Goal: Task Accomplishment & Management: Use online tool/utility

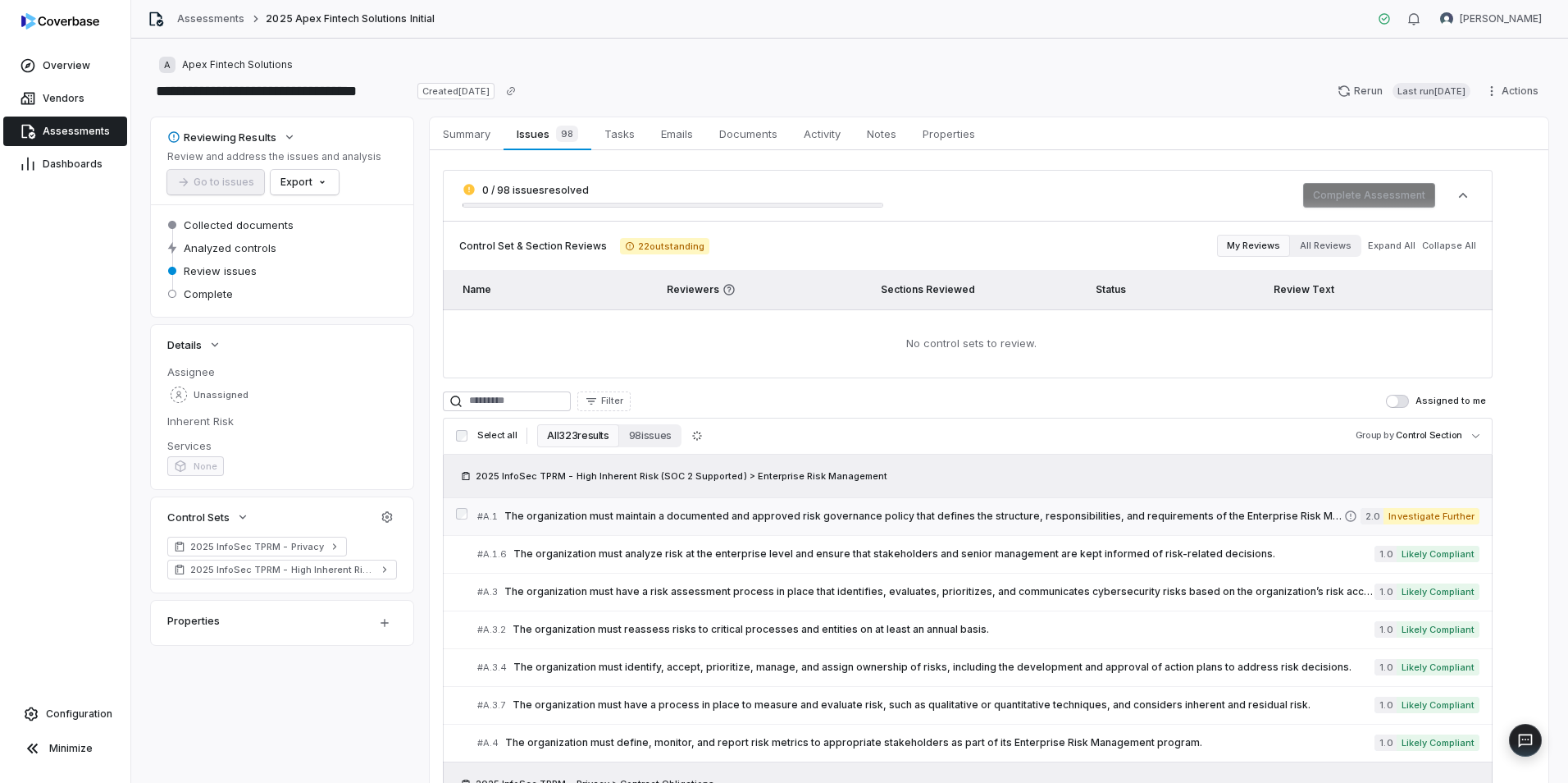
click at [666, 508] on div "# A.1 The organization must maintain a documented and approved risk governance …" at bounding box center [911, 516] width 867 height 17
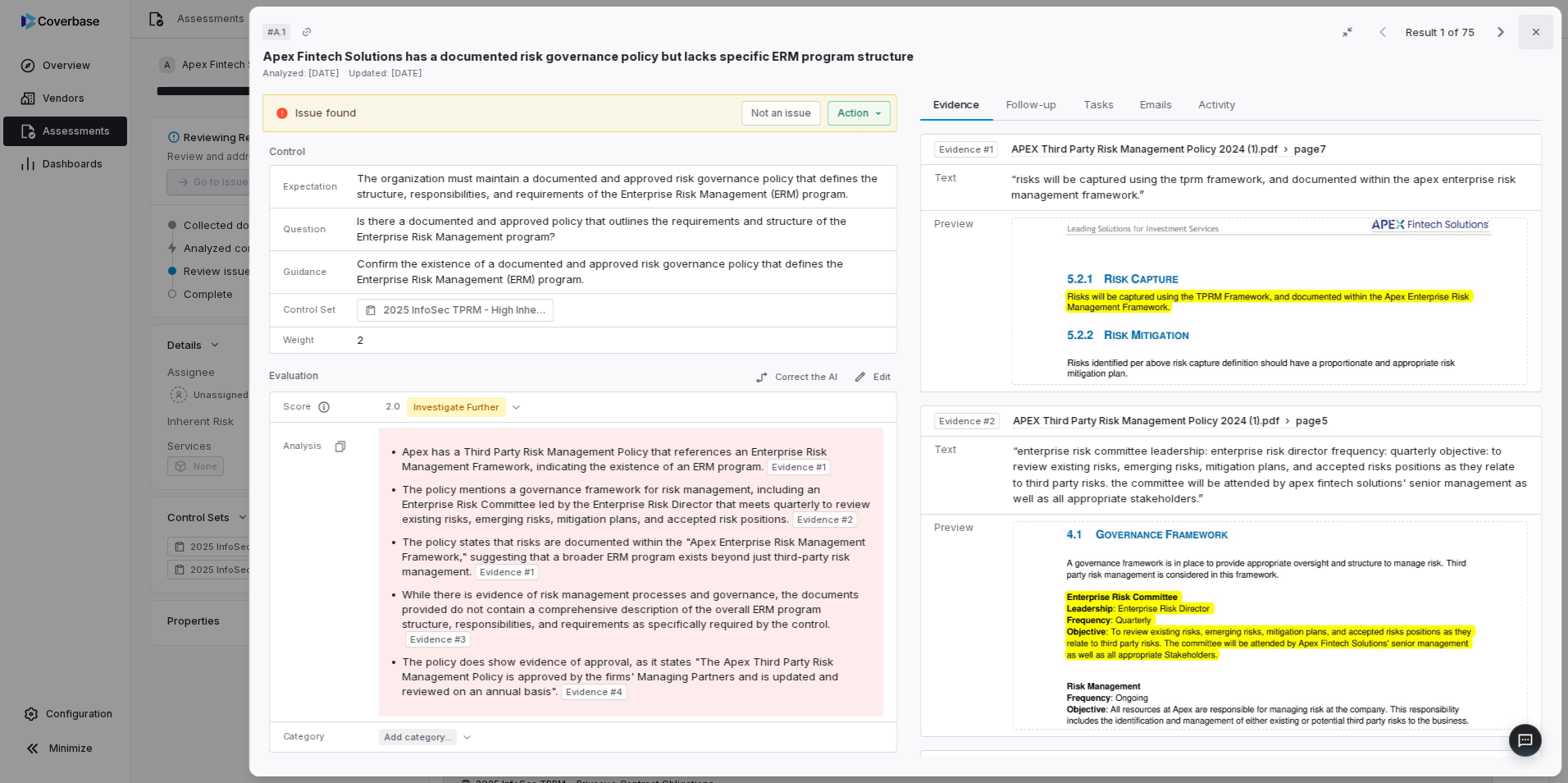
click at [1530, 38] on icon "button" at bounding box center [1536, 32] width 13 height 13
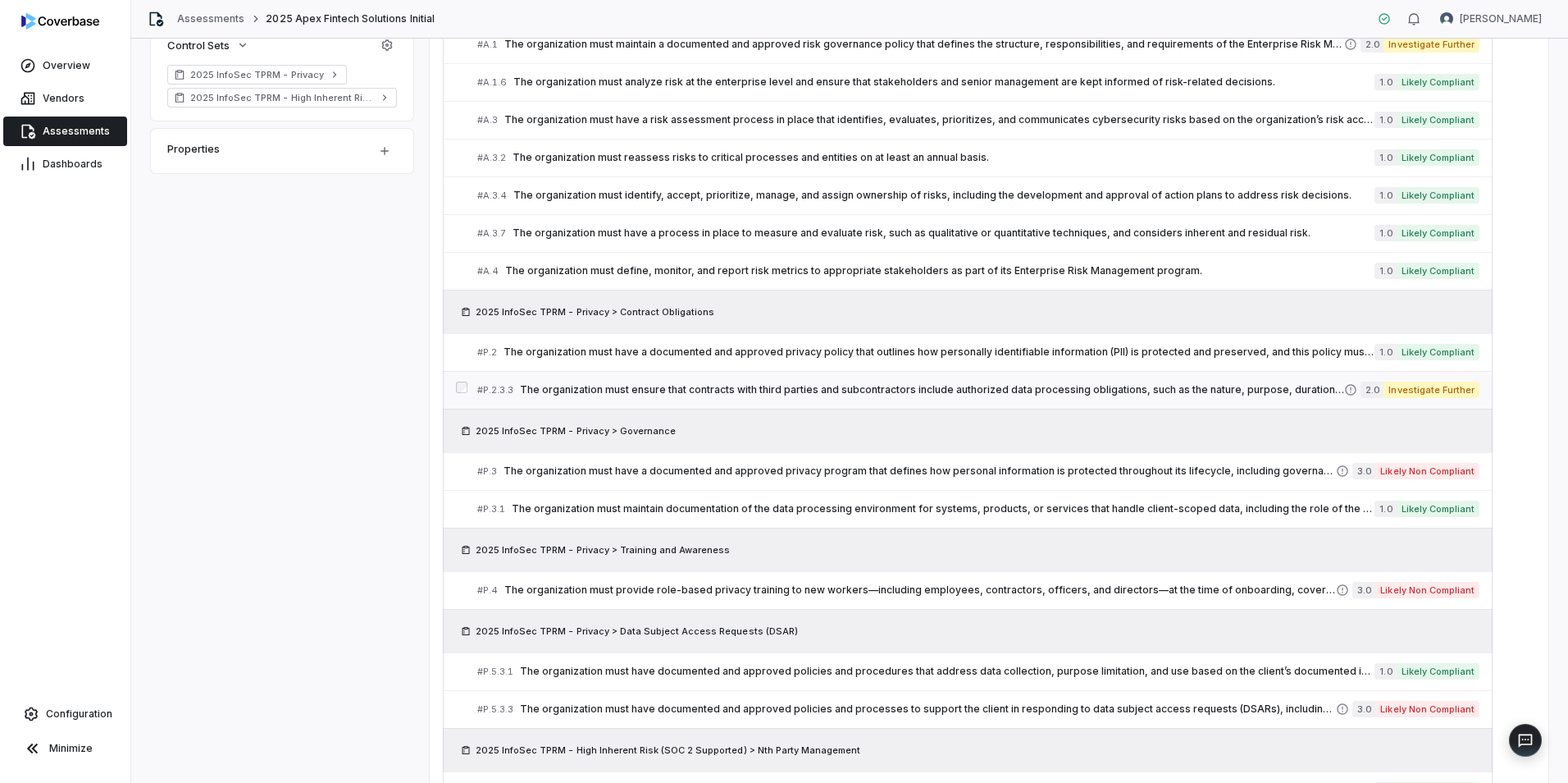
scroll to position [492, 0]
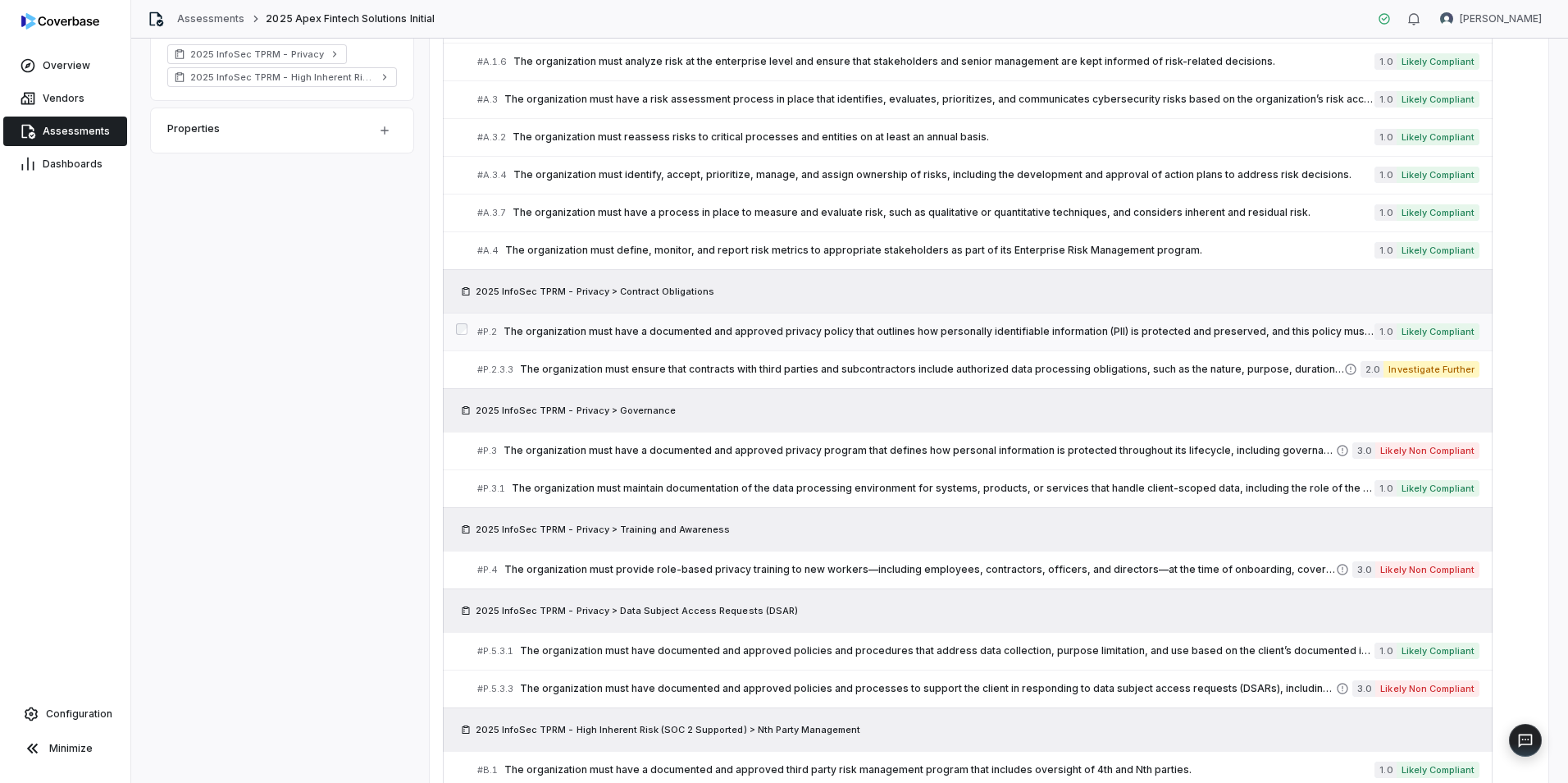
click at [632, 330] on span "The organization must have a documented and approved privacy policy that outlin…" at bounding box center [939, 331] width 870 height 13
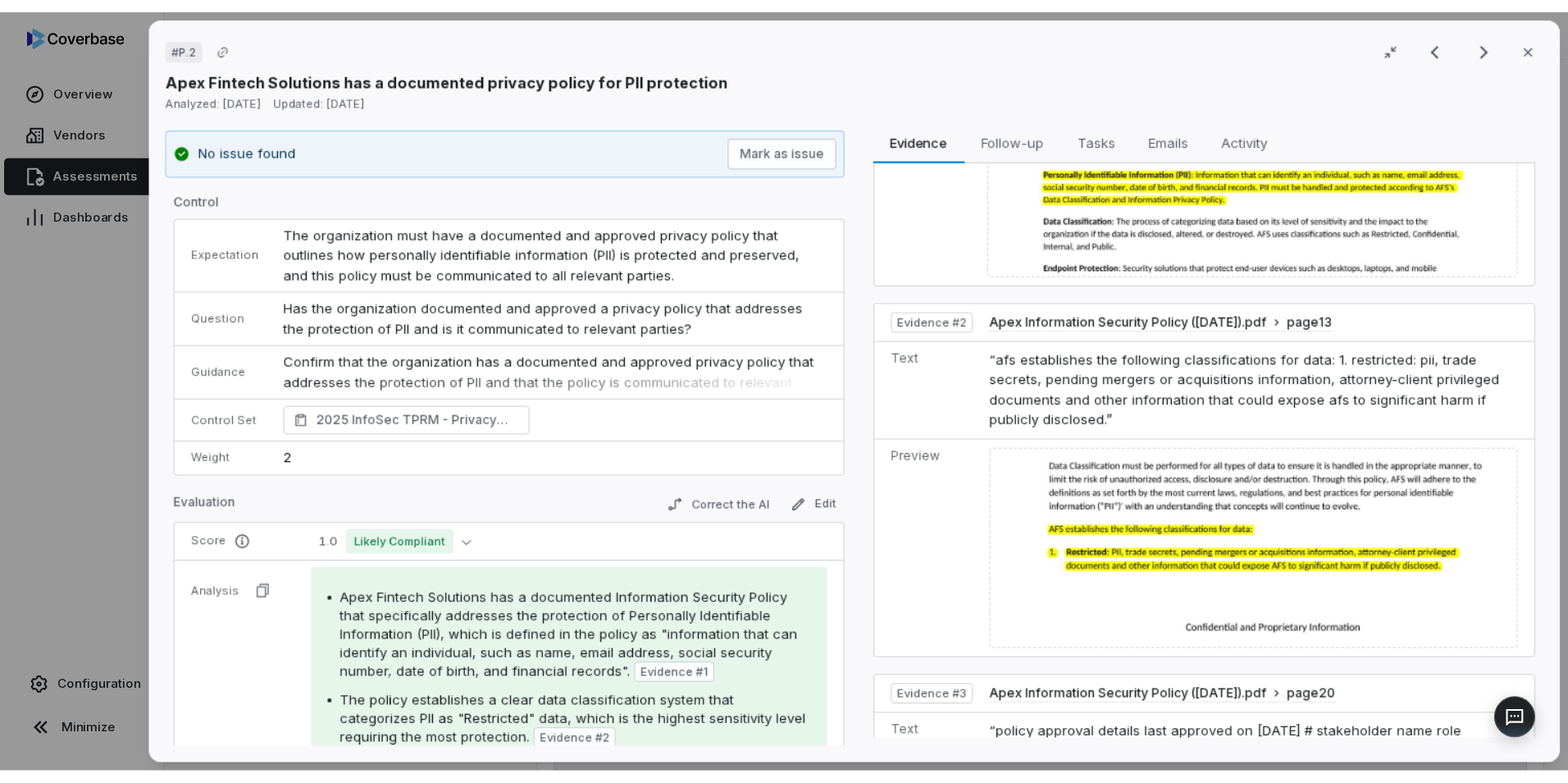
scroll to position [164, 0]
